Goal: Task Accomplishment & Management: Use online tool/utility

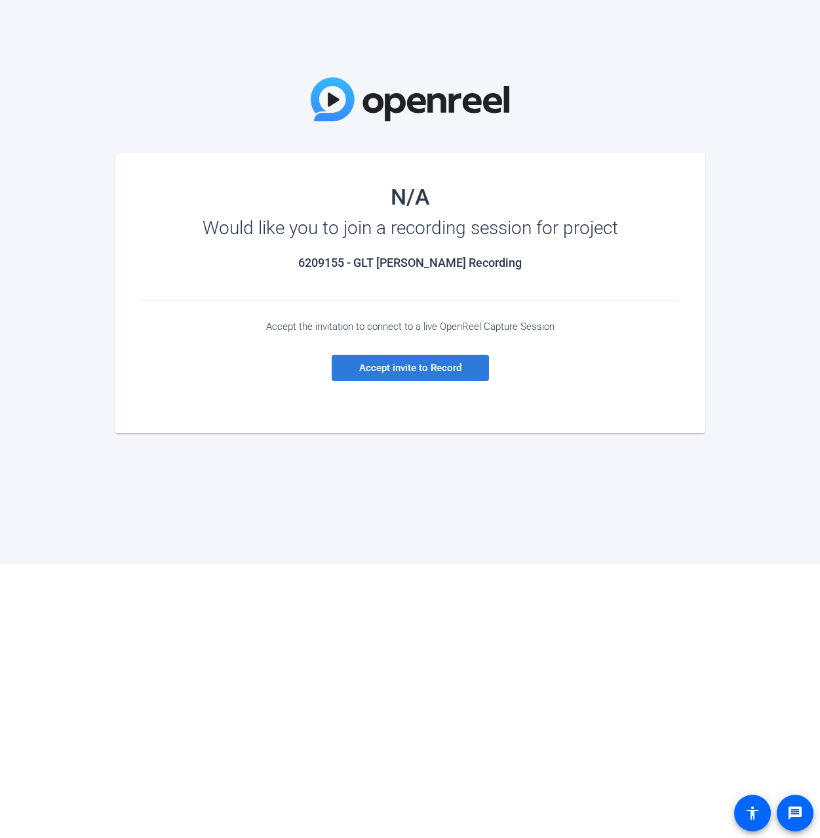
click at [432, 361] on span at bounding box center [410, 367] width 157 height 31
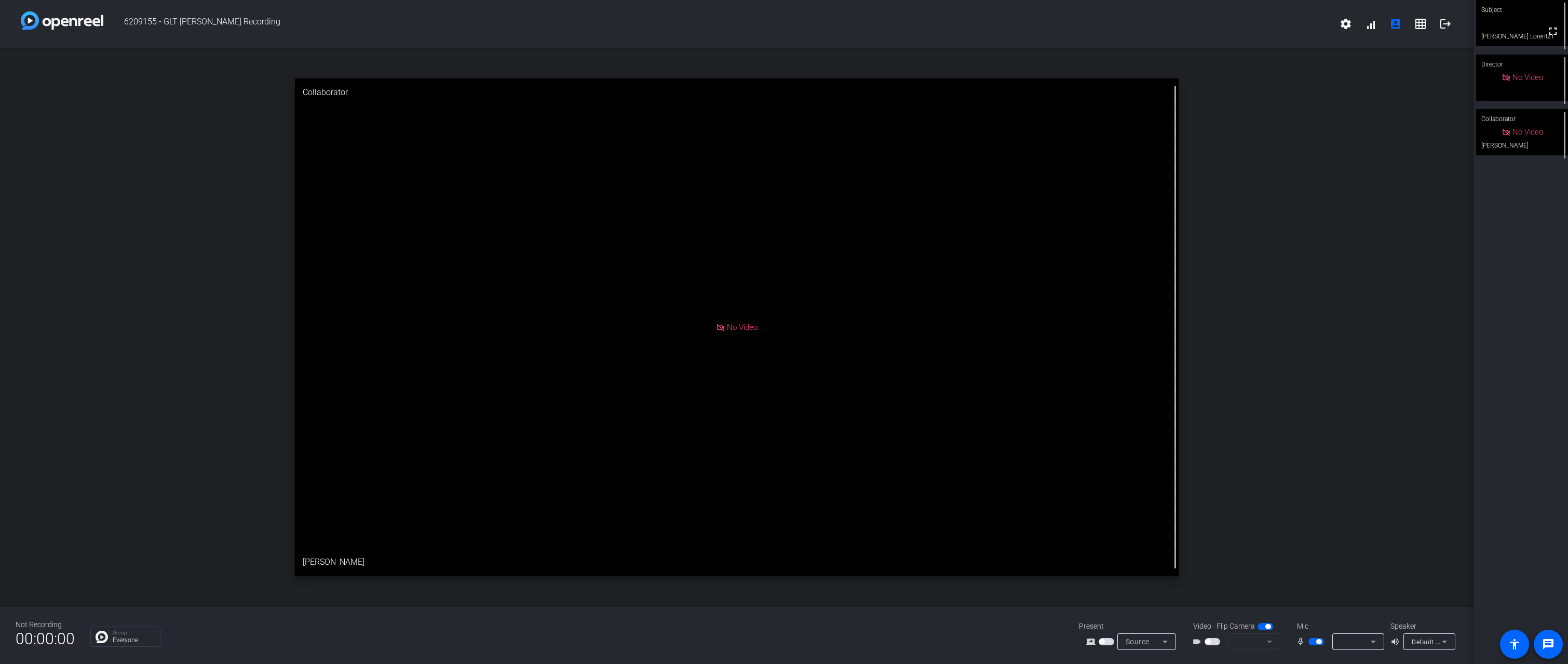
click at [649, 643] on span "button" at bounding box center [1212, 641] width 16 height 7
click at [649, 642] on span "button" at bounding box center [1212, 641] width 16 height 7
click at [649, 644] on mat-form-field at bounding box center [1254, 641] width 52 height 17
click at [649, 642] on mat-form-field at bounding box center [1254, 641] width 52 height 17
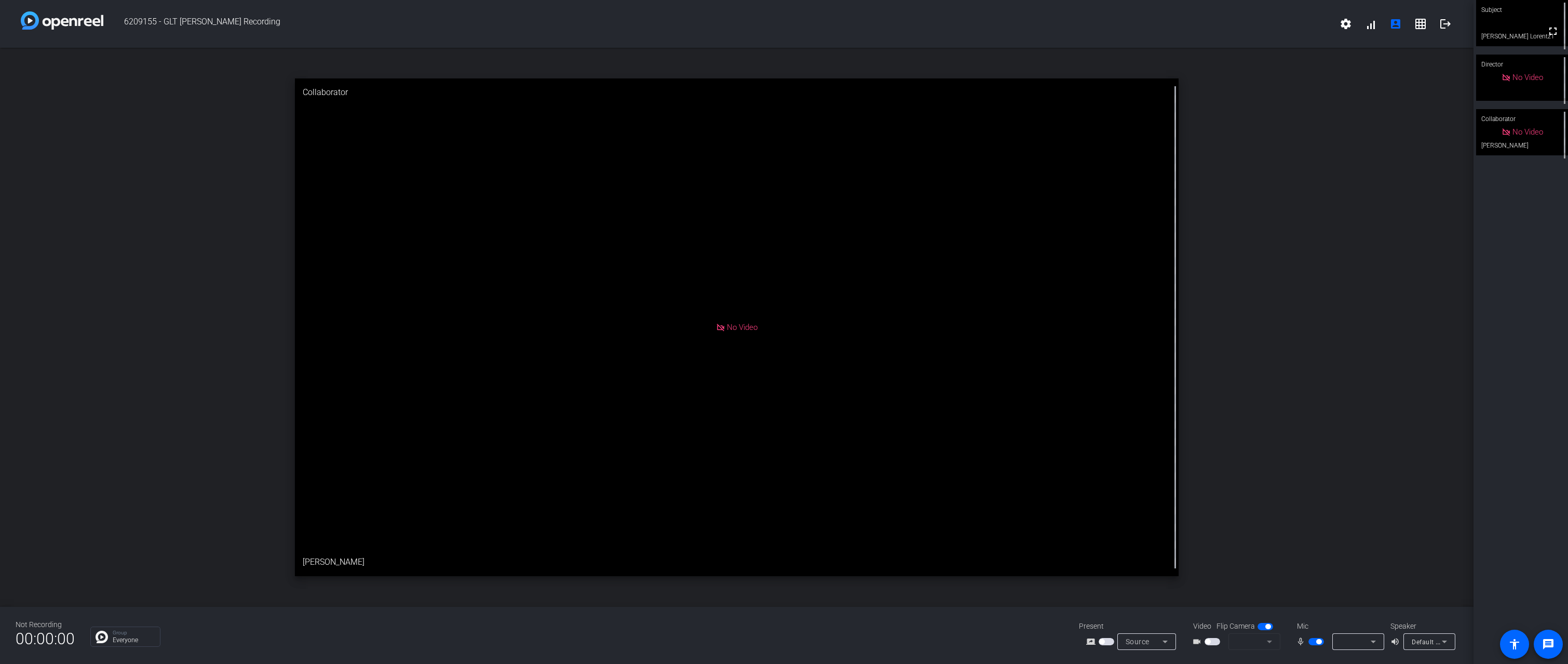
click at [649, 642] on icon at bounding box center [1165, 642] width 13 height 13
click at [649, 571] on div at bounding box center [784, 332] width 1568 height 664
click at [649, 643] on icon at bounding box center [1373, 642] width 13 height 13
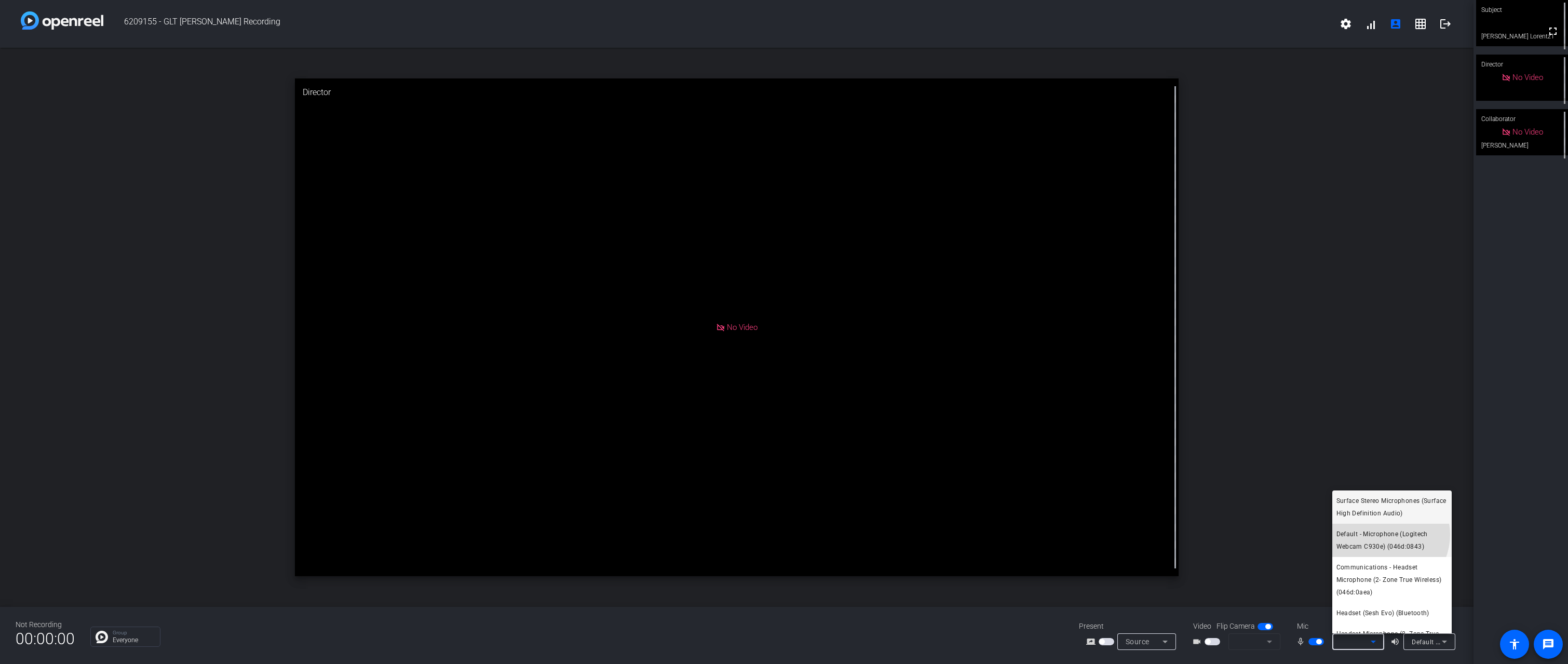
click at [649, 535] on span "Default - Microphone (Logitech Webcam C930e) (046d:0843)" at bounding box center [1392, 540] width 111 height 25
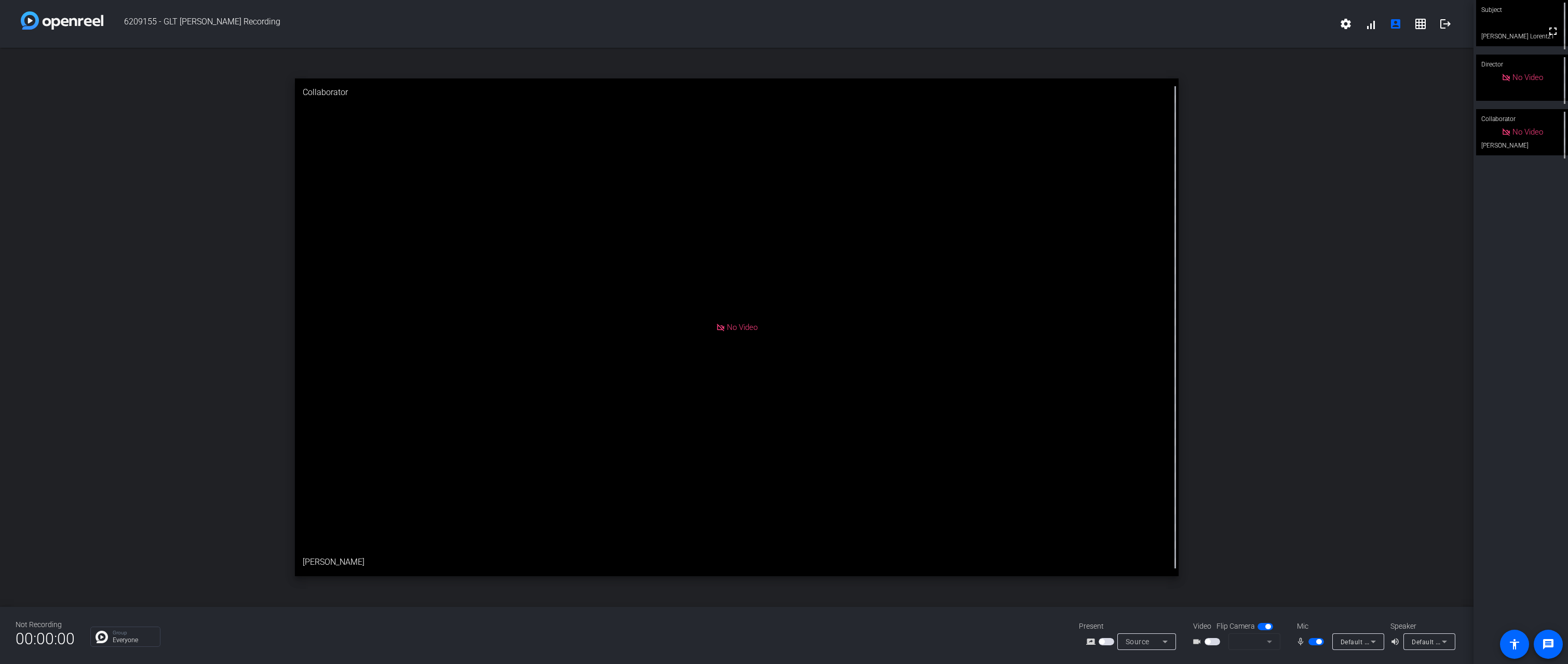
click at [649, 645] on mat-form-field at bounding box center [1254, 641] width 52 height 17
click at [649, 643] on mat-form-field at bounding box center [1254, 641] width 52 height 17
click at [649, 627] on span "button" at bounding box center [1265, 626] width 16 height 7
click at [649, 643] on mat-form-field at bounding box center [1254, 641] width 52 height 17
click at [649, 626] on span "button" at bounding box center [1265, 626] width 16 height 7
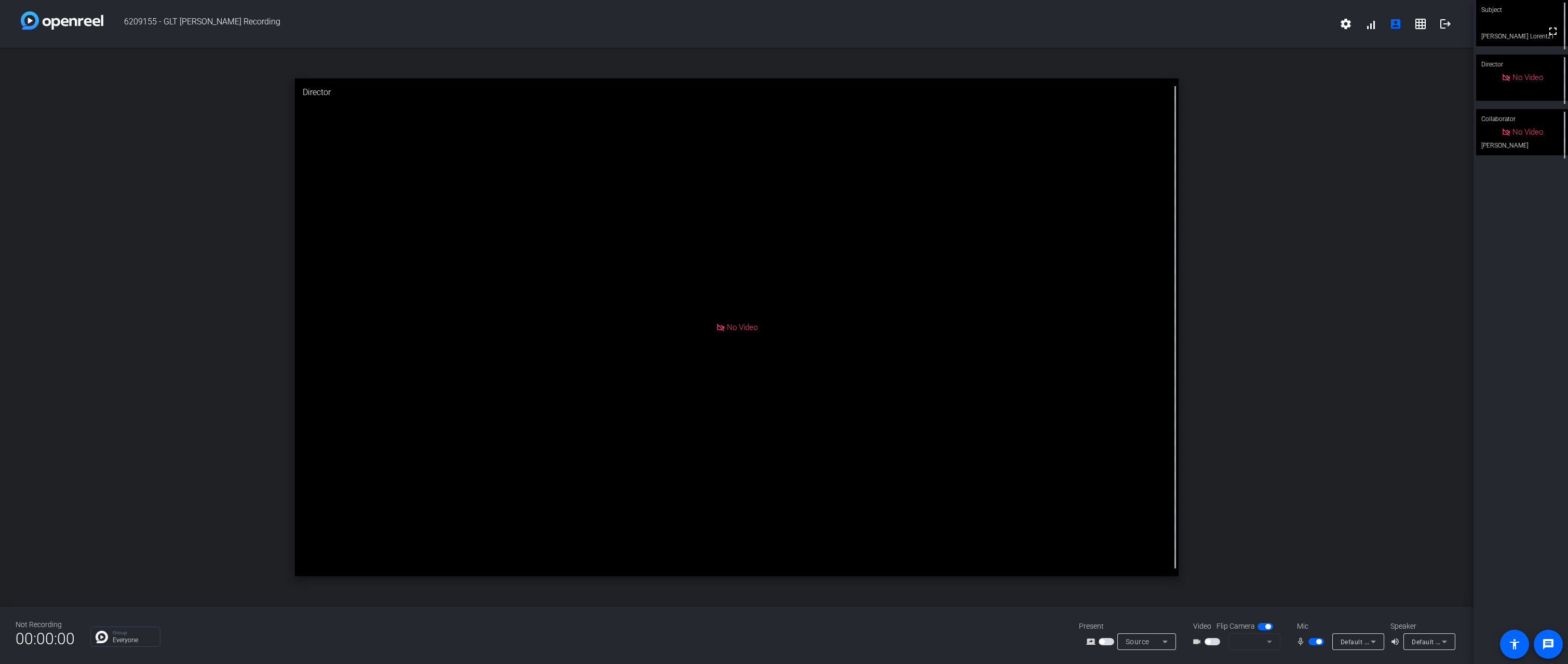
click at [649, 642] on mat-form-field at bounding box center [1254, 641] width 52 height 17
click at [649, 21] on mat-icon "settings" at bounding box center [1345, 24] width 13 height 13
click at [649, 138] on div at bounding box center [784, 332] width 1568 height 664
click at [649, 640] on span "button" at bounding box center [1212, 641] width 16 height 7
click at [649, 643] on span "button" at bounding box center [1208, 641] width 6 height 6
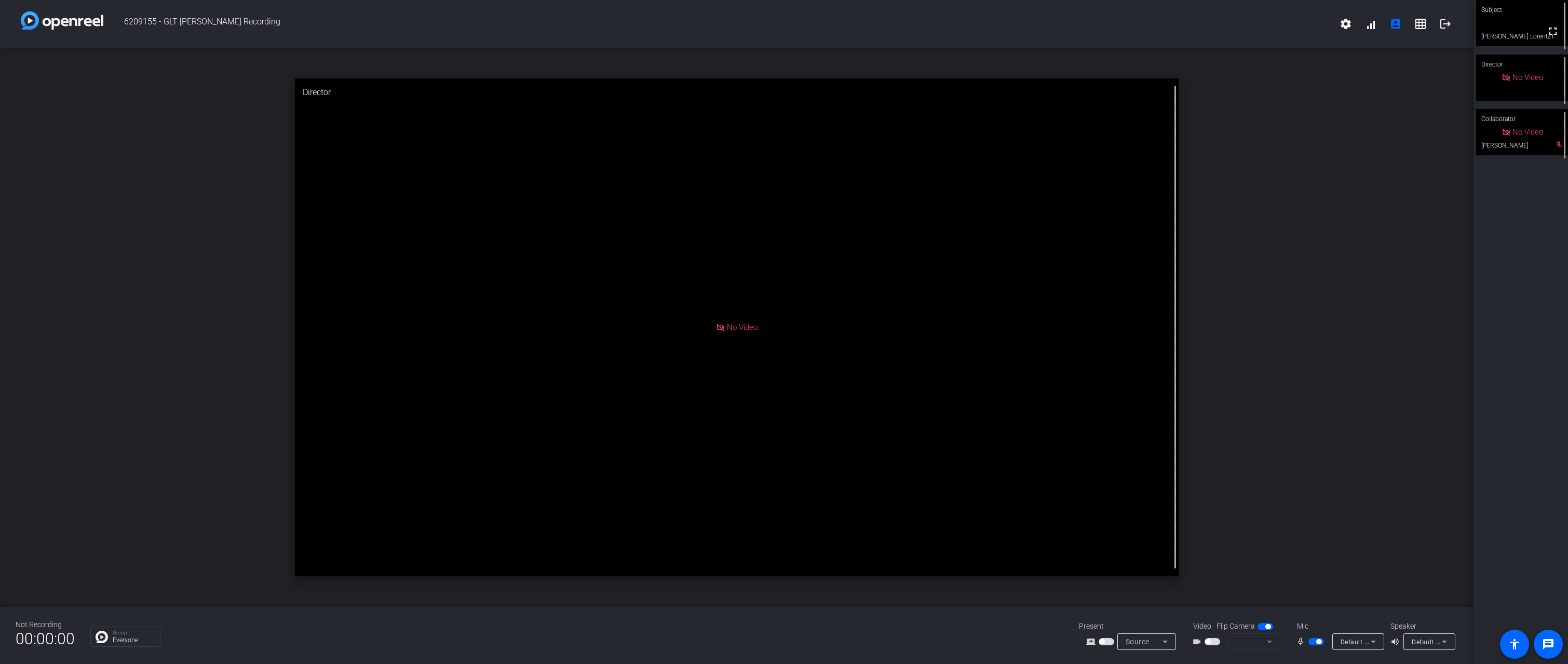
click at [649, 643] on span "button" at bounding box center [1208, 641] width 6 height 6
click at [649, 642] on icon at bounding box center [1165, 642] width 13 height 13
click at [649, 559] on div at bounding box center [784, 332] width 1568 height 664
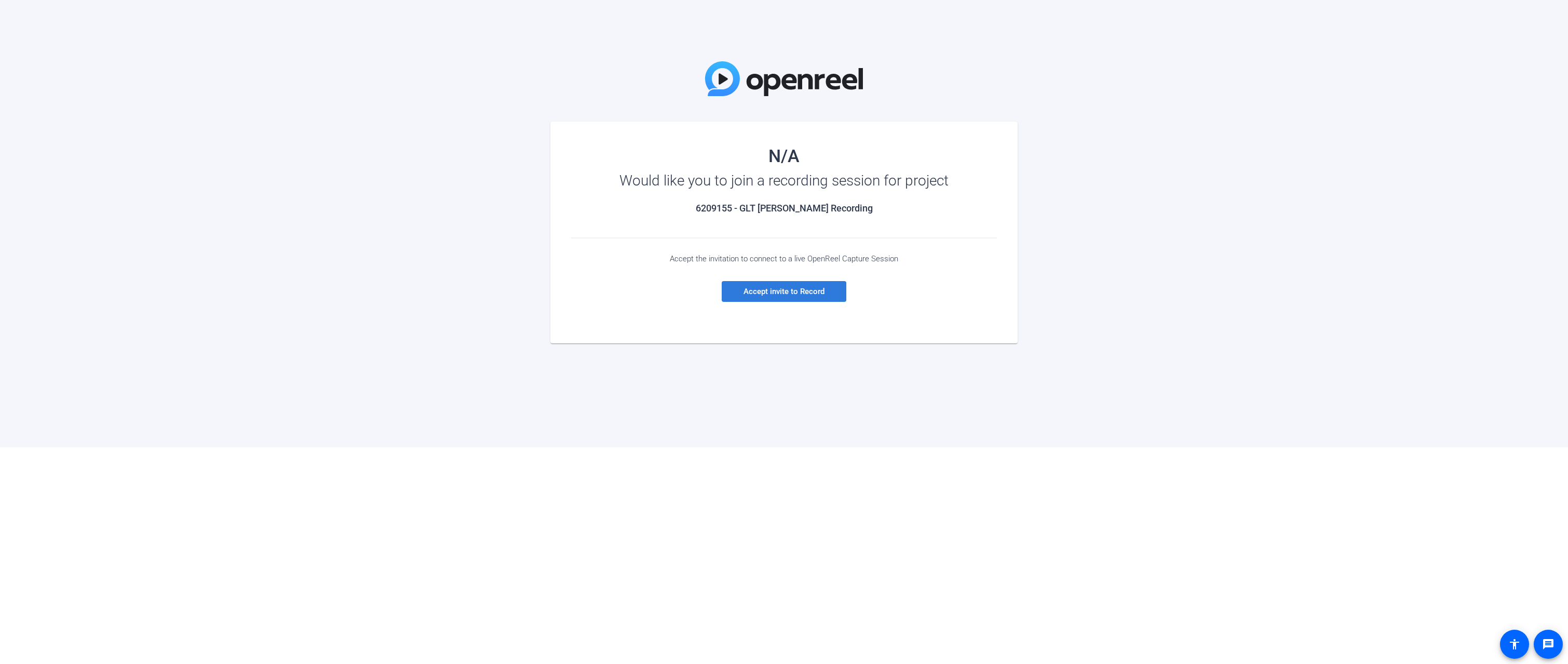
click at [792, 292] on span "Accept invite to Record" at bounding box center [784, 292] width 81 height 10
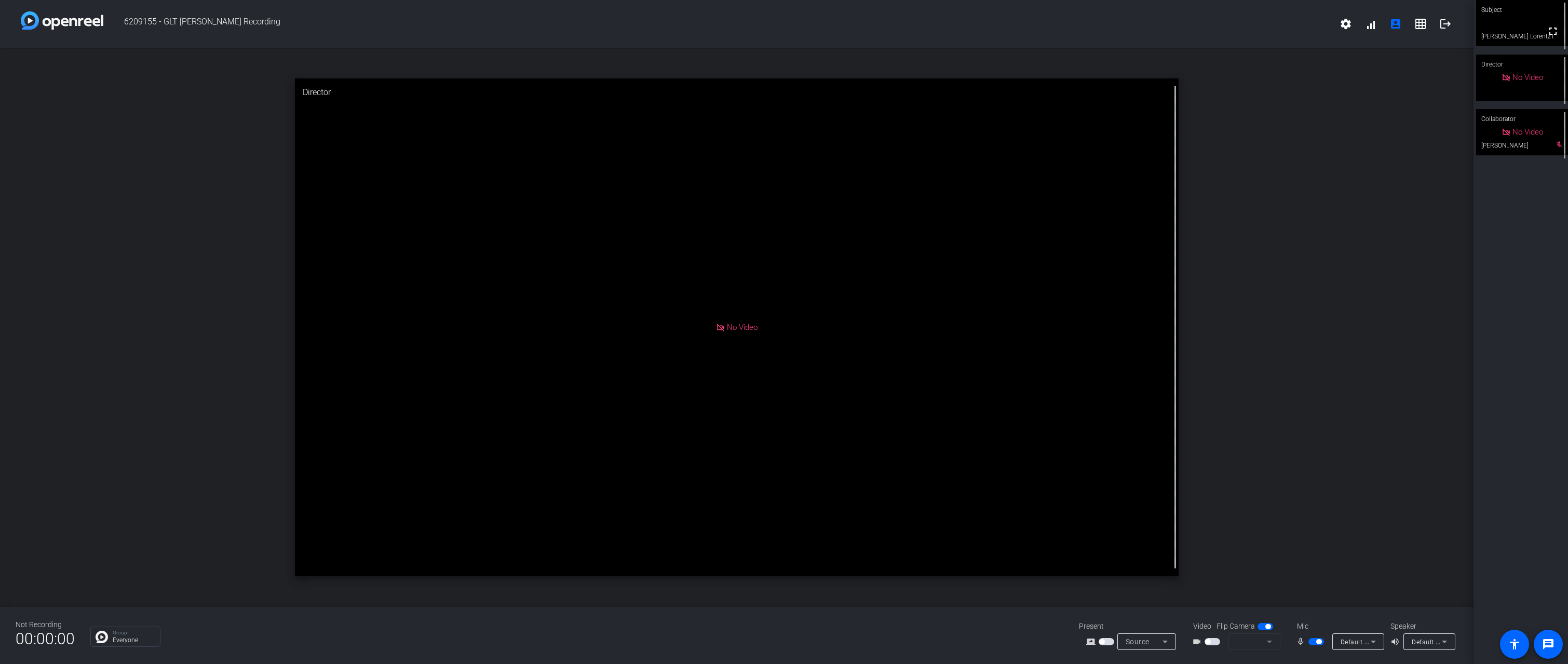
click at [1268, 639] on mat-form-field at bounding box center [1254, 641] width 52 height 17
click at [1268, 640] on mat-form-field at bounding box center [1254, 641] width 52 height 17
click at [1270, 641] on mat-form-field at bounding box center [1254, 641] width 52 height 17
click at [1213, 639] on span "button" at bounding box center [1212, 641] width 16 height 7
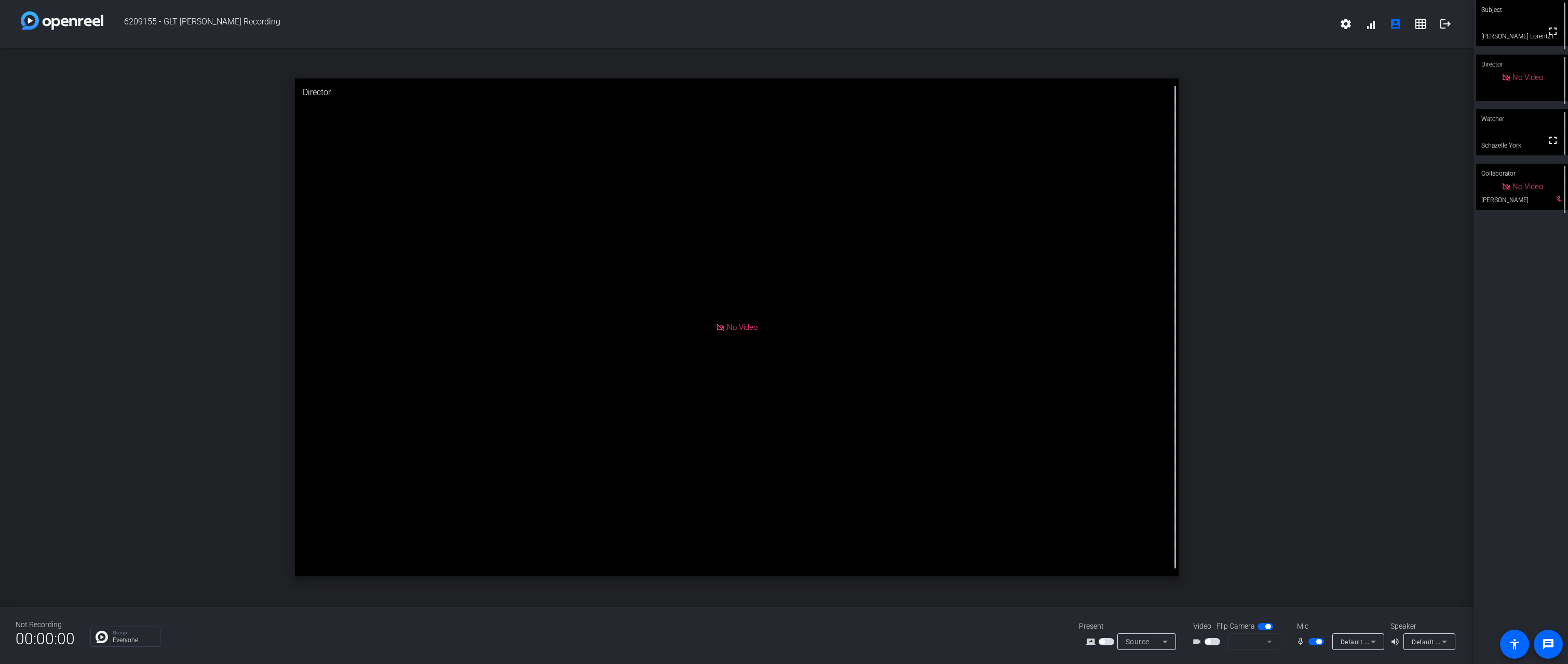
click at [1213, 639] on span "button" at bounding box center [1212, 641] width 16 height 7
click at [1269, 641] on mat-form-field at bounding box center [1254, 641] width 52 height 17
click at [1216, 640] on span "button" at bounding box center [1212, 641] width 16 height 7
click at [1344, 338] on div "open_in_new Director No Video" at bounding box center [736, 326] width 1474 height 559
drag, startPoint x: 1344, startPoint y: 338, endPoint x: 1345, endPoint y: 285, distance: 53.0
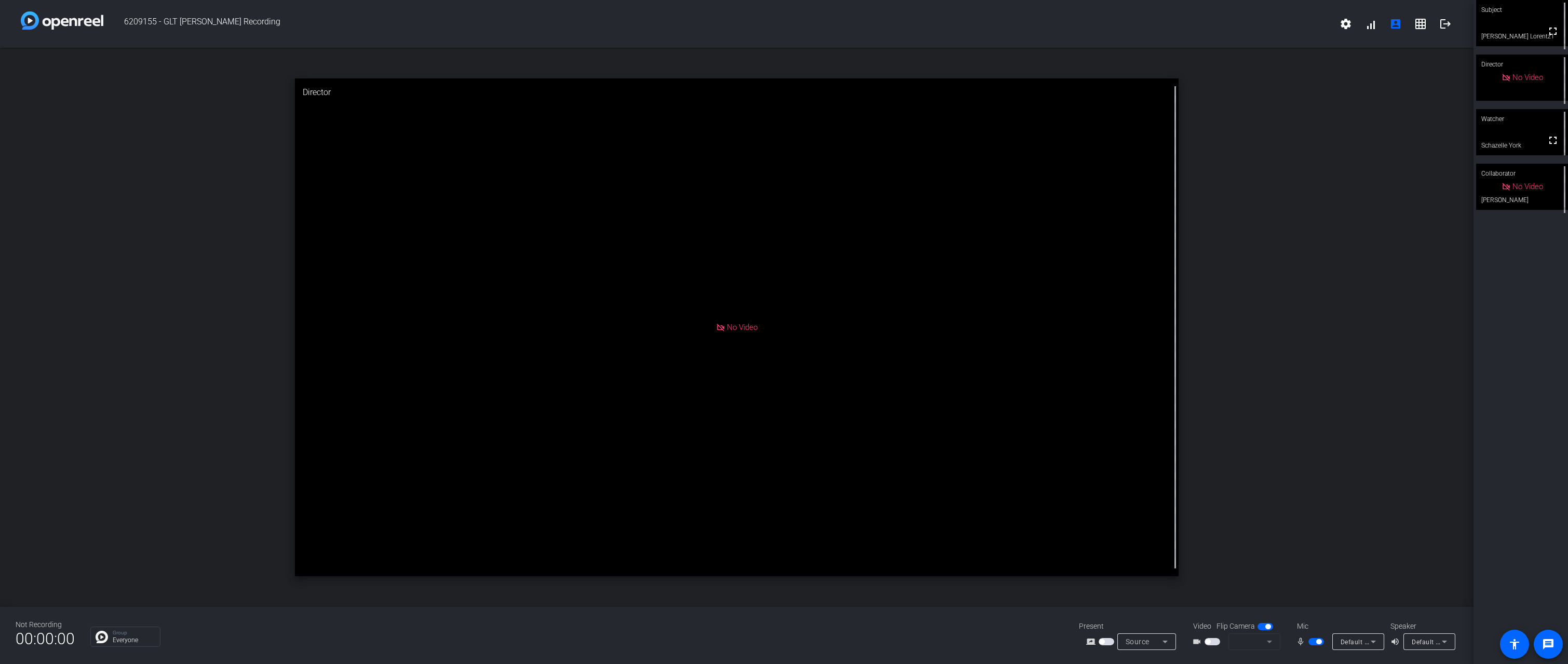
click at [1345, 285] on div "open_in_new Director No Video" at bounding box center [736, 326] width 1474 height 559
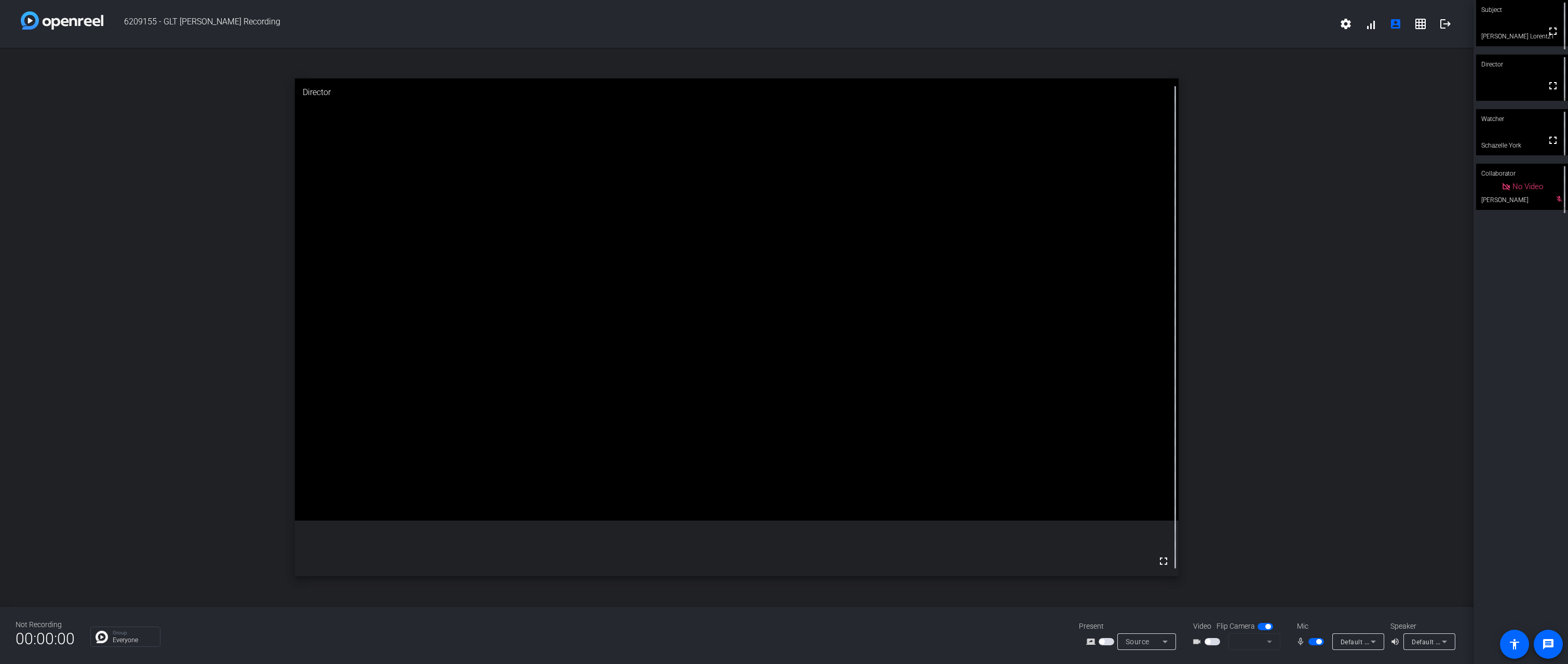
click at [1215, 642] on span "button" at bounding box center [1212, 641] width 16 height 7
click at [1268, 642] on mat-form-field at bounding box center [1254, 641] width 52 height 17
click at [1214, 639] on span "button" at bounding box center [1212, 641] width 16 height 7
click at [1260, 626] on span "button" at bounding box center [1265, 626] width 16 height 7
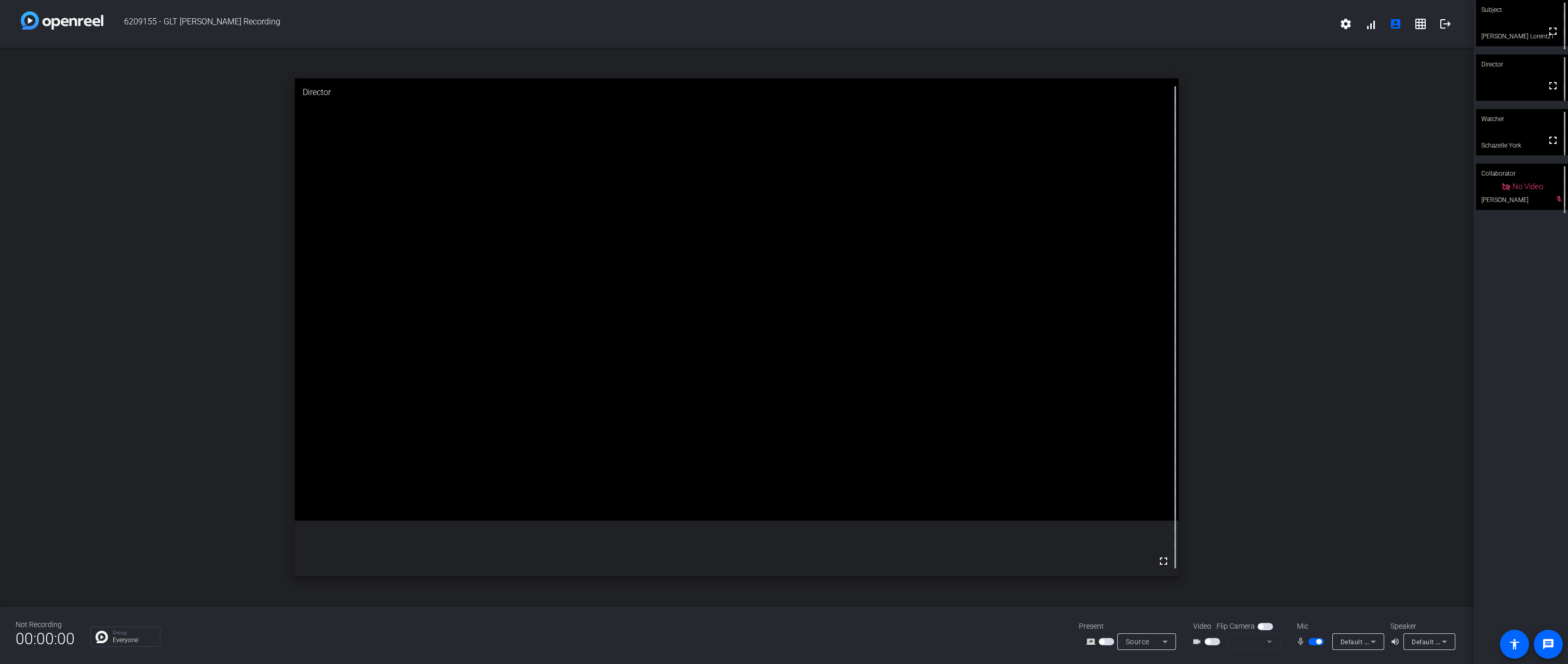
click at [1269, 626] on span "button" at bounding box center [1265, 626] width 16 height 7
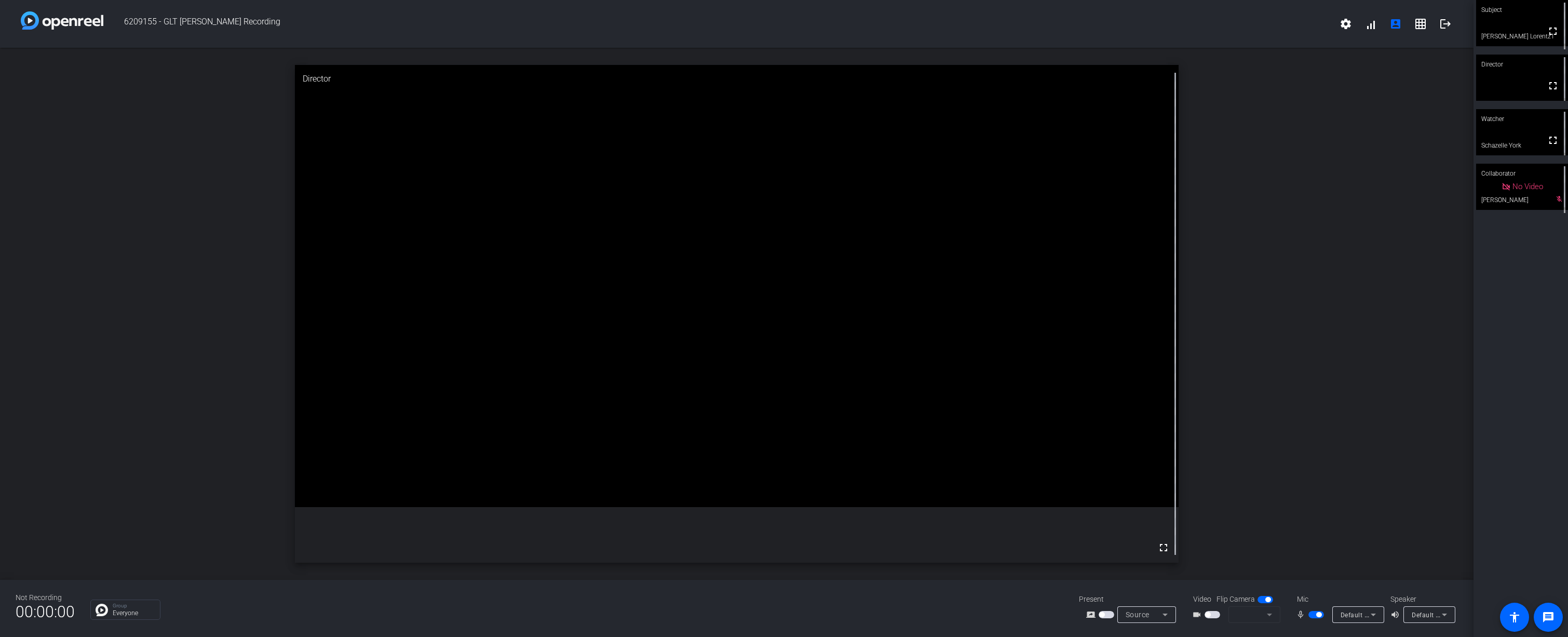
click at [1348, 410] on div "open_in_new Director fullscreen" at bounding box center [736, 313] width 1474 height 532
click at [1259, 601] on span "button" at bounding box center [1265, 599] width 16 height 7
click at [1271, 613] on mat-form-field at bounding box center [1254, 614] width 52 height 17
click at [1268, 601] on span "button" at bounding box center [1265, 599] width 16 height 7
click at [1352, 361] on div "open_in_new Director fullscreen" at bounding box center [736, 313] width 1474 height 532
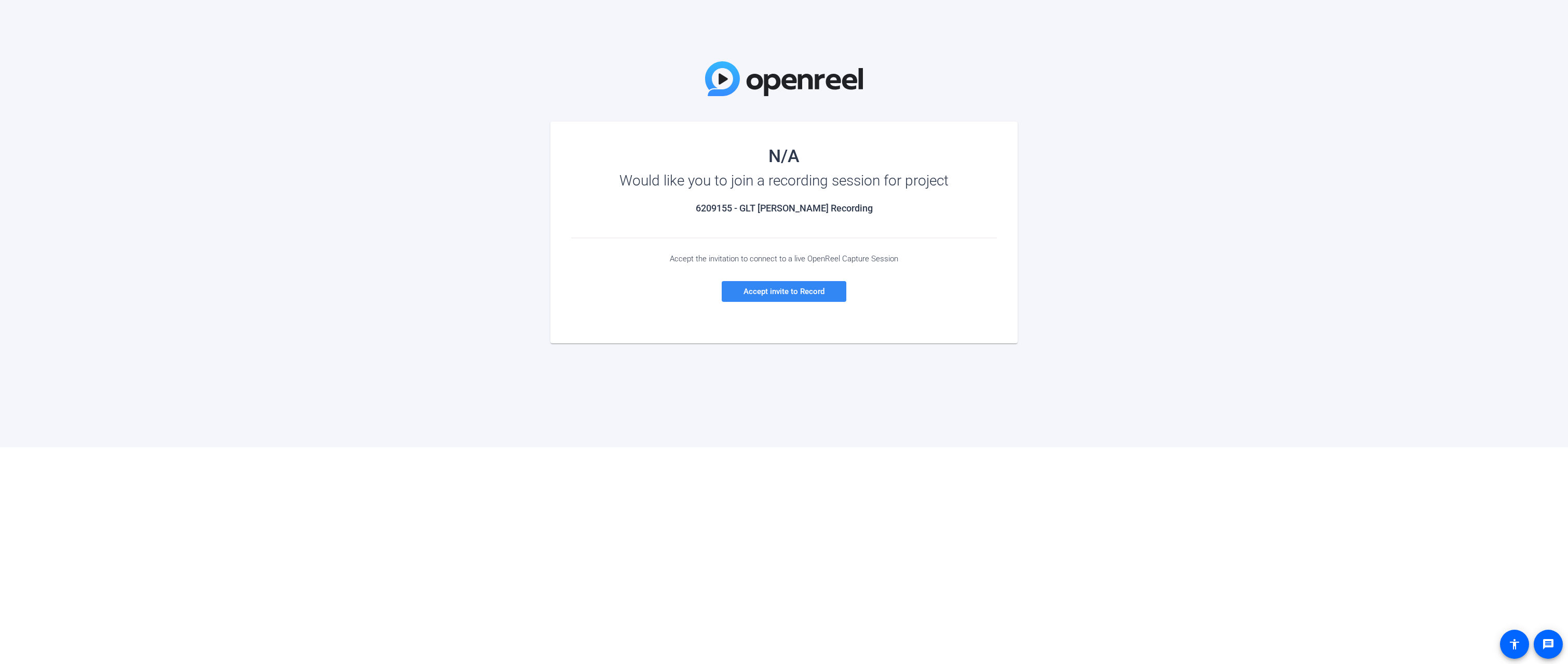
click at [801, 294] on span "Accept invite to Record" at bounding box center [784, 292] width 81 height 10
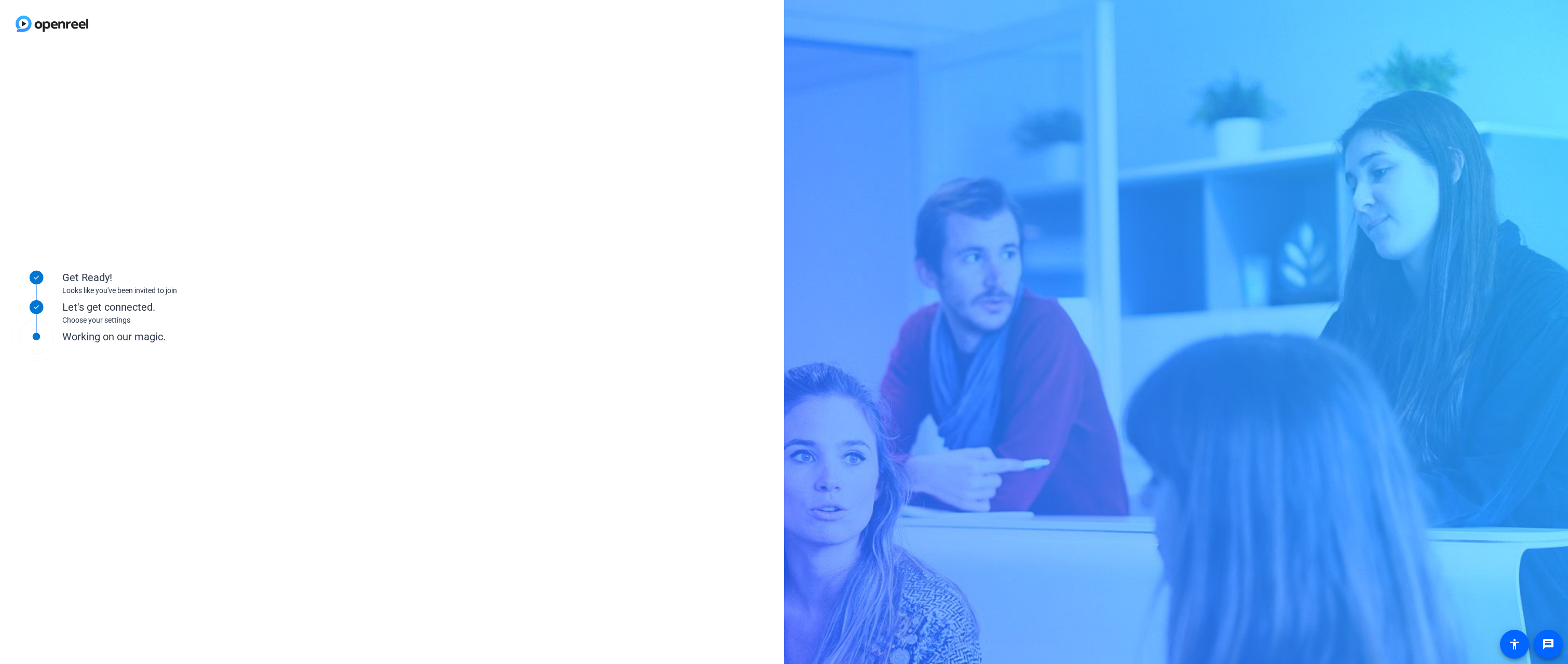
click at [333, 82] on div "Get Ready! Looks like you've been invited to join Let's get connected. Choose y…" at bounding box center [392, 356] width 784 height 616
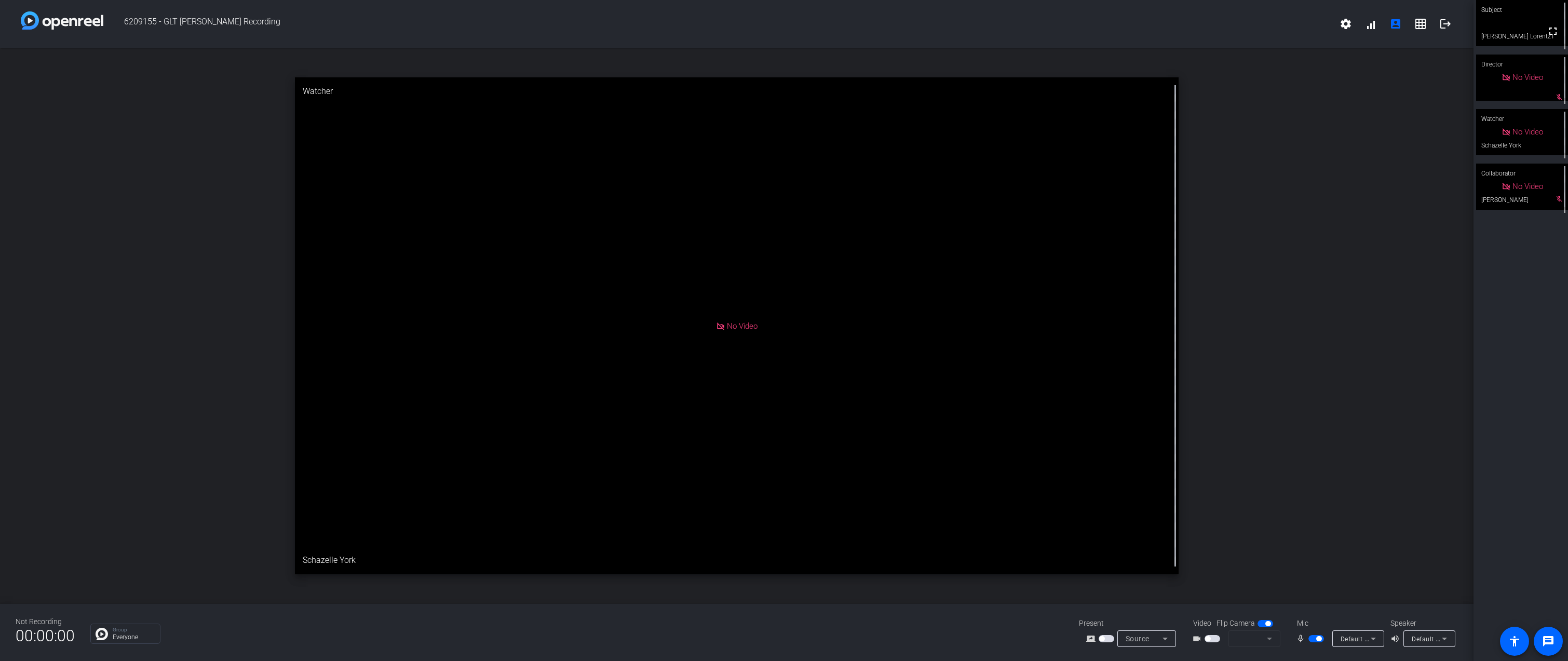
click at [1216, 640] on span "button" at bounding box center [1212, 638] width 16 height 7
click at [1208, 640] on span "button" at bounding box center [1208, 638] width 6 height 6
click at [1214, 640] on span "button" at bounding box center [1212, 638] width 16 height 7
drag, startPoint x: 1214, startPoint y: 640, endPoint x: 1204, endPoint y: 650, distance: 14.1
click at [1204, 650] on div "Not Recording 00:00:00 Group Everyone Present screen_share_outline Source Video…" at bounding box center [736, 632] width 1474 height 57
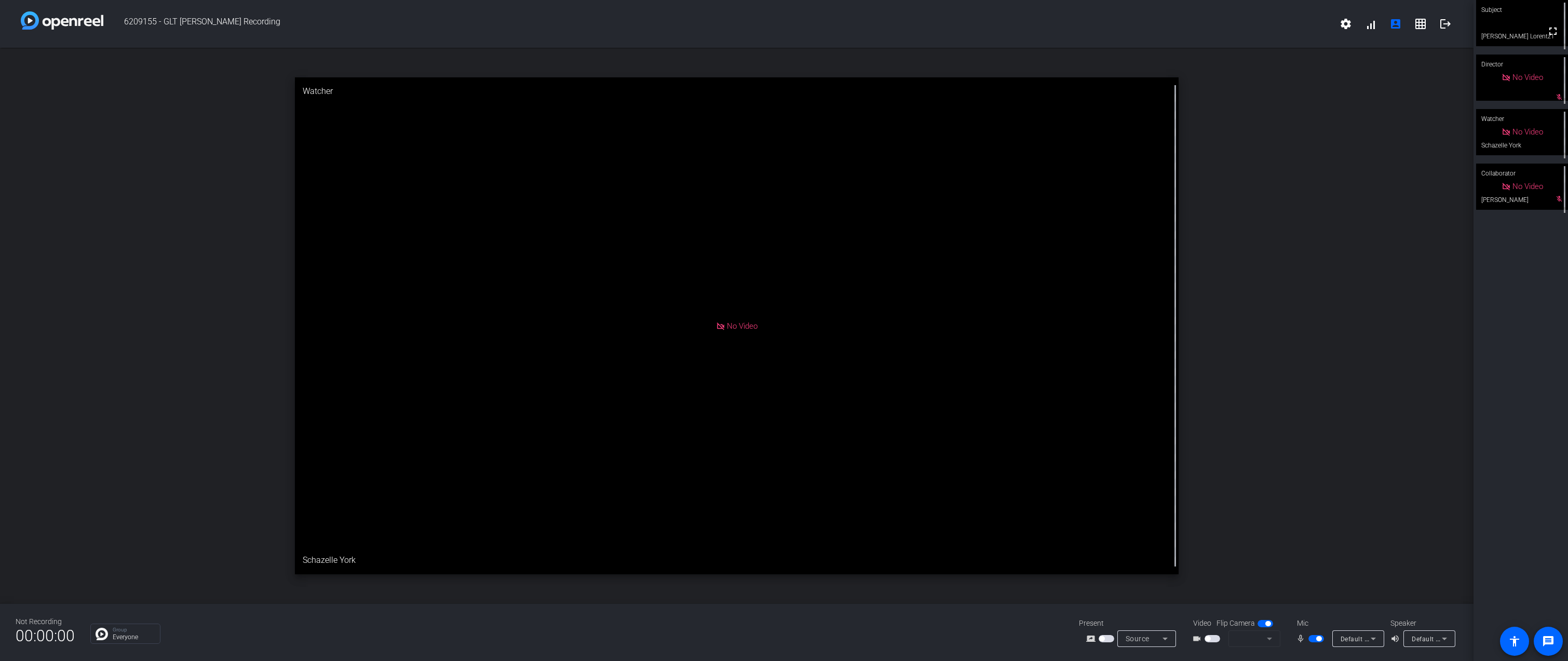
click at [1213, 638] on span "button" at bounding box center [1212, 638] width 16 height 7
click at [1269, 636] on mat-form-field at bounding box center [1254, 638] width 52 height 17
click at [1215, 639] on span "button" at bounding box center [1212, 638] width 16 height 7
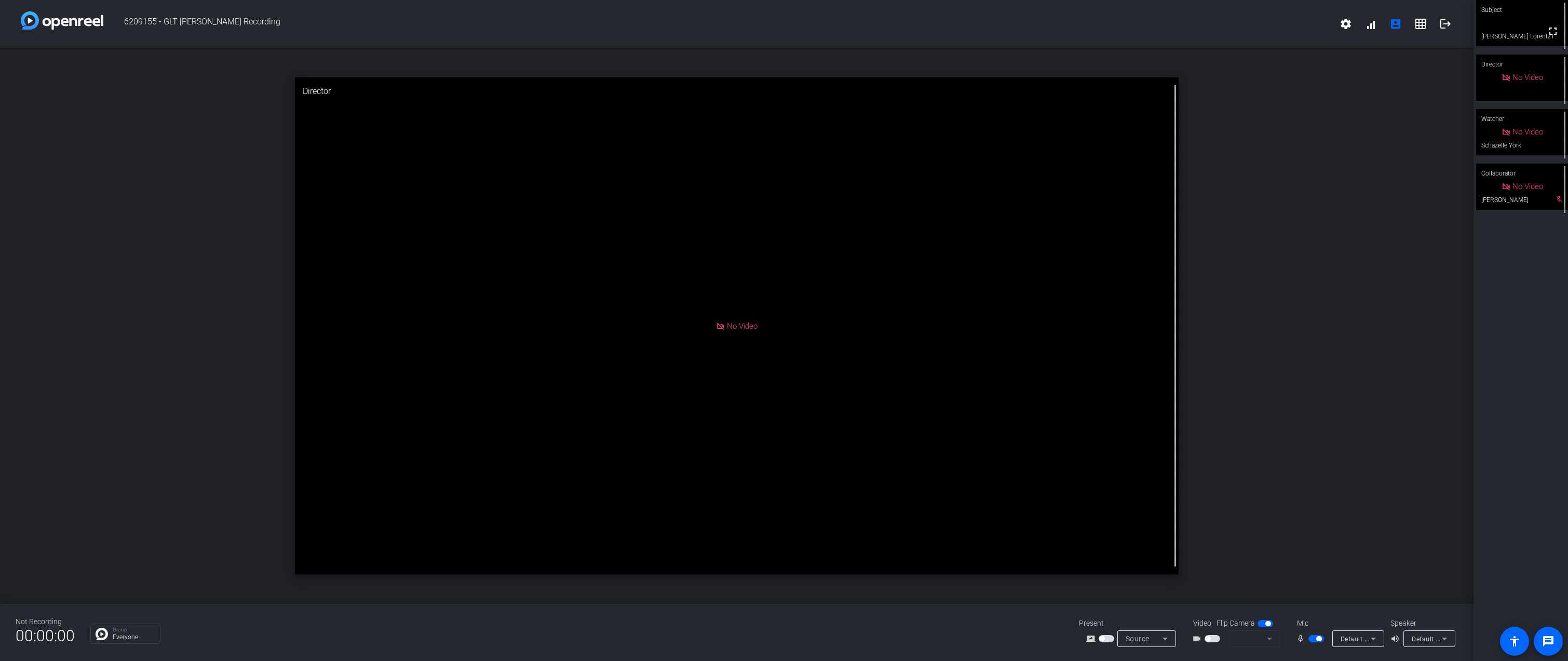
click at [1214, 638] on span "button" at bounding box center [1212, 638] width 16 height 7
